Goal: Transaction & Acquisition: Obtain resource

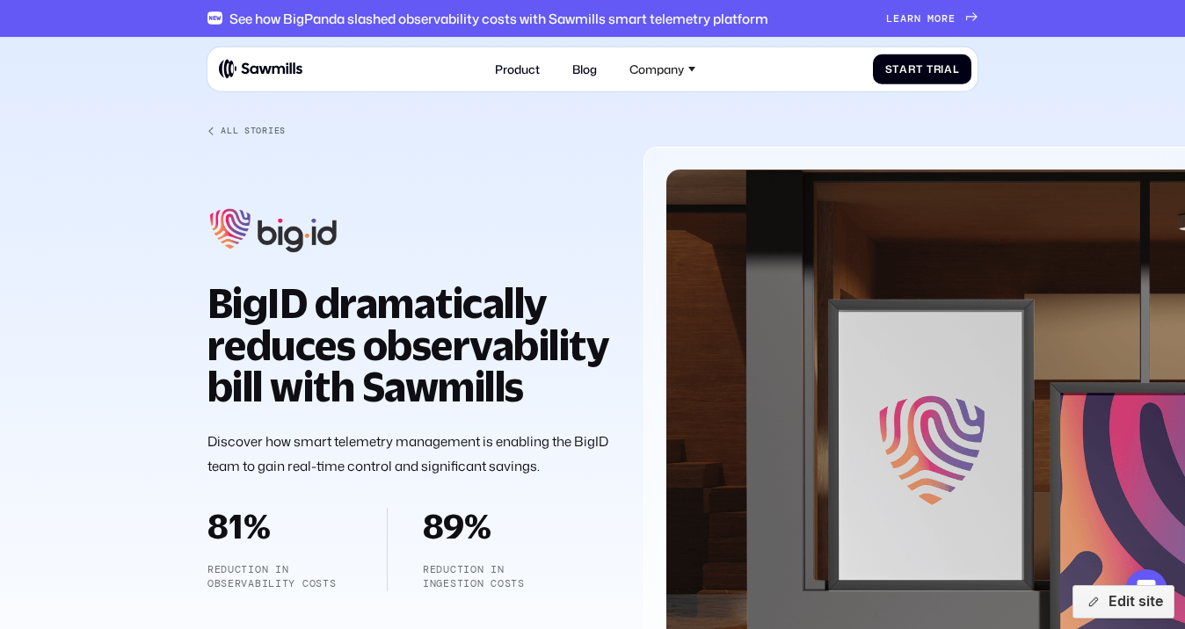
click at [437, 217] on div "All Stories BigID dramatically reduces observability bill with Sawmills Discove…" at bounding box center [412, 359] width 410 height 466
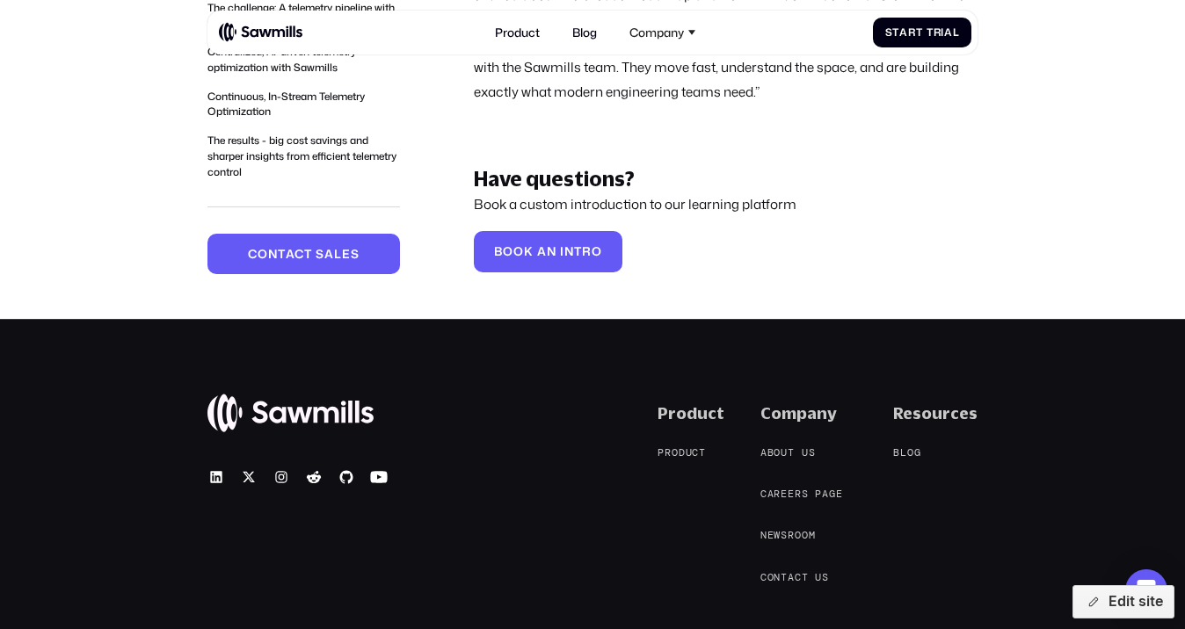
scroll to position [4306, 0]
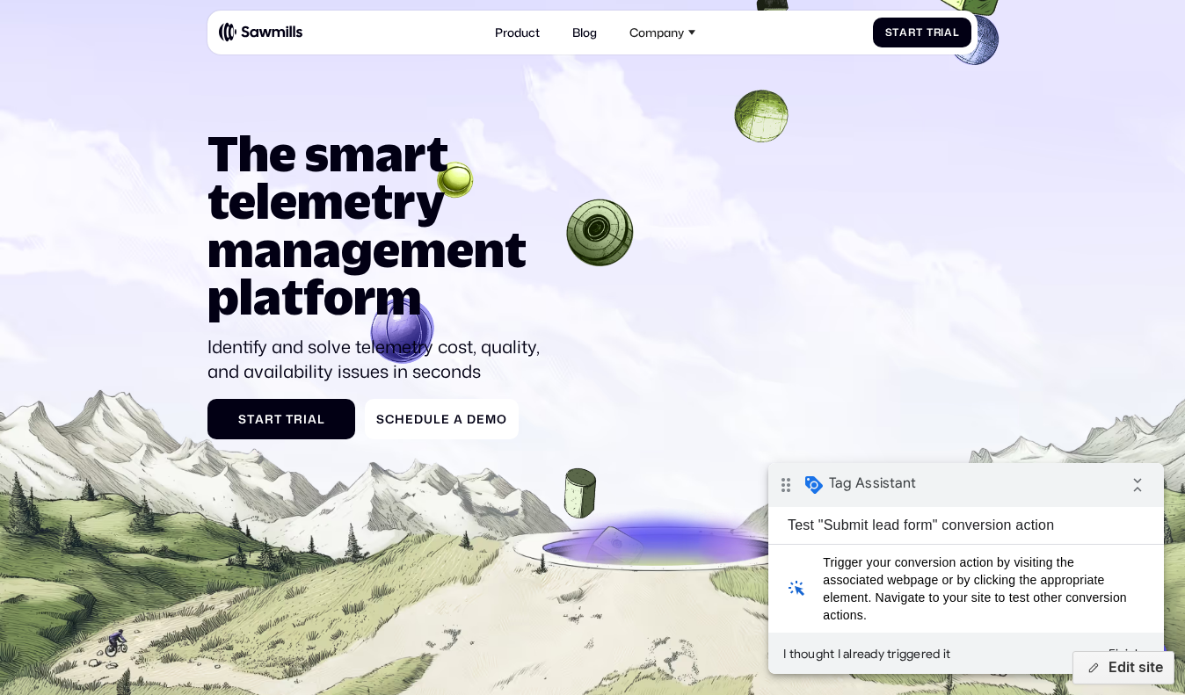
scroll to position [15, 0]
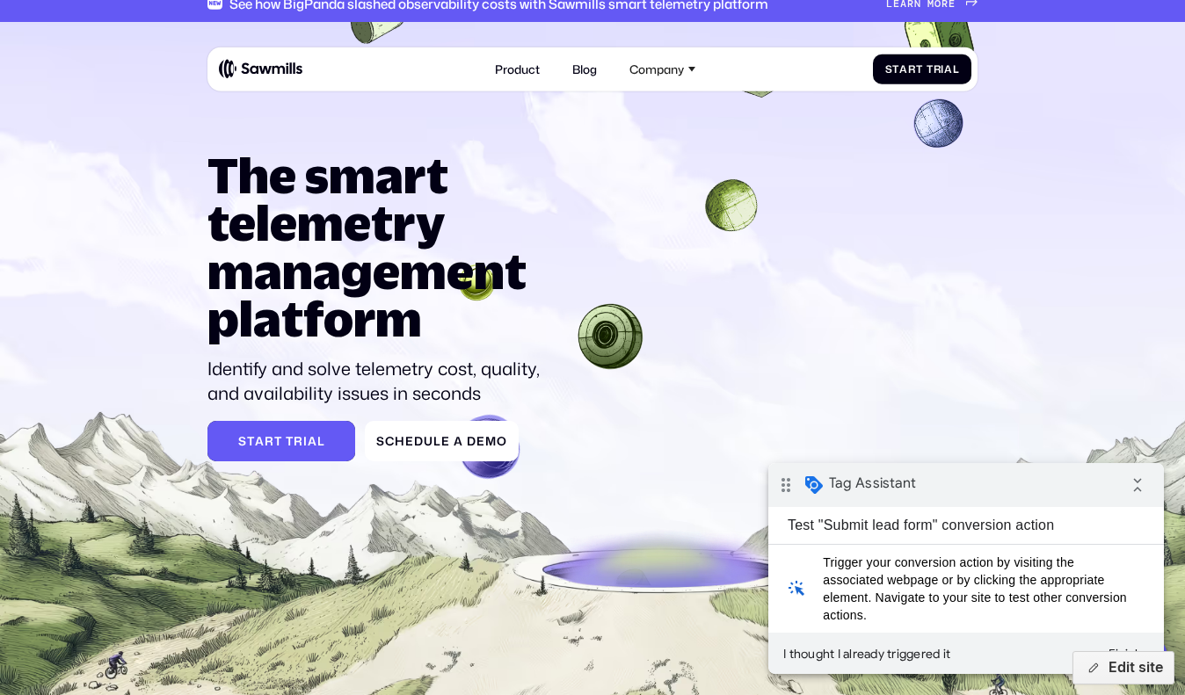
click at [317, 445] on span "l" at bounding box center [321, 441] width 8 height 14
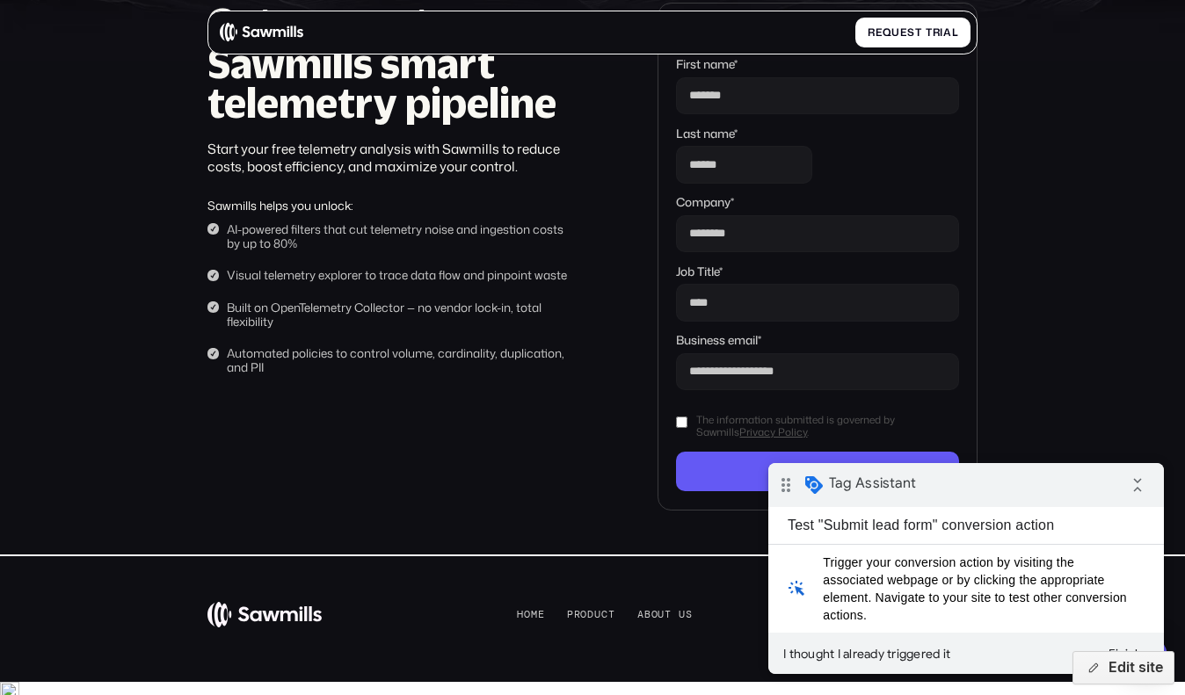
scroll to position [139, 0]
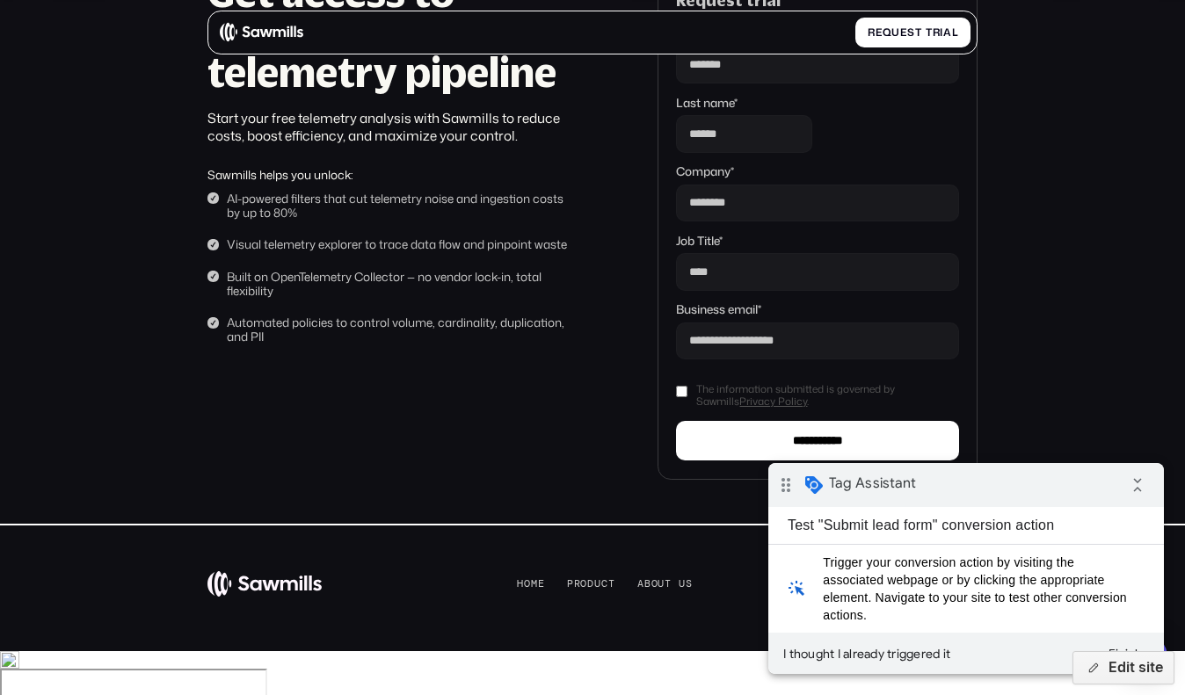
click at [760, 435] on input "**********" at bounding box center [817, 441] width 283 height 40
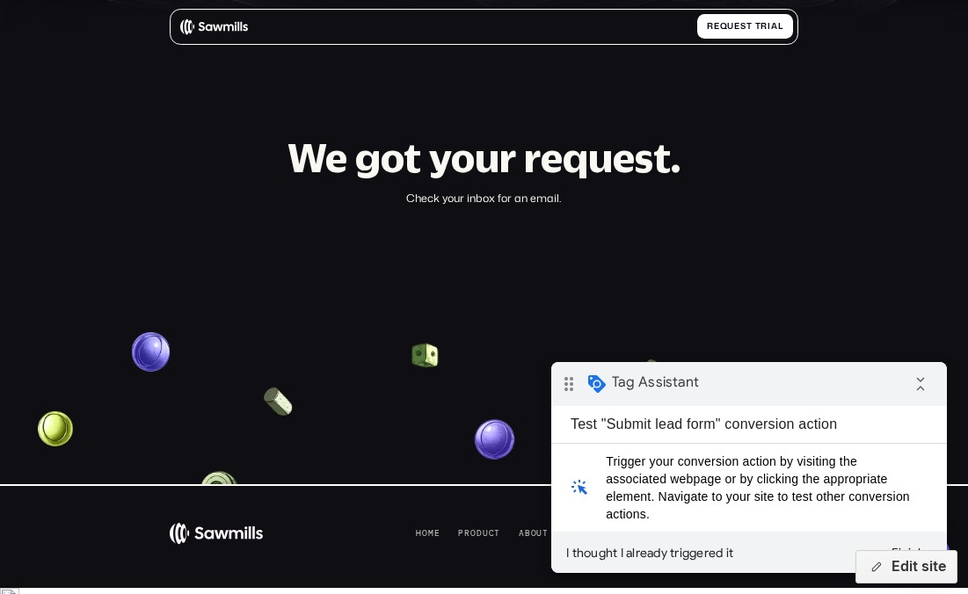
scroll to position [125, 0]
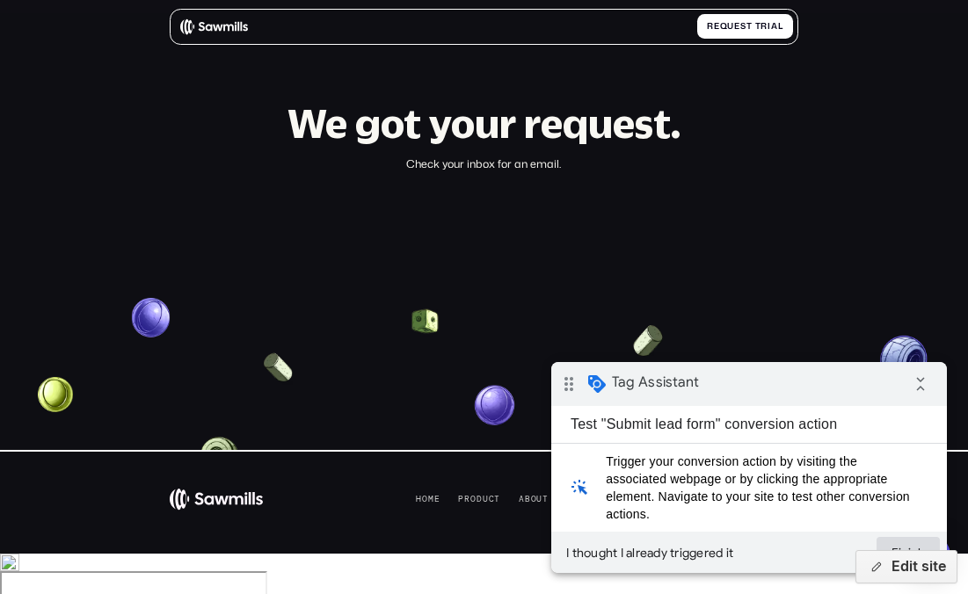
click at [903, 540] on button "Finish" at bounding box center [907, 553] width 63 height 32
